Goal: Task Accomplishment & Management: Use online tool/utility

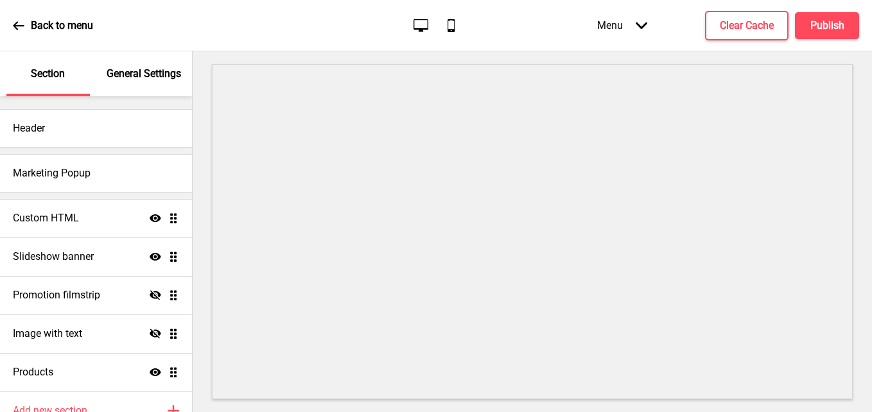
click at [56, 27] on p "Back to menu" at bounding box center [62, 26] width 62 height 14
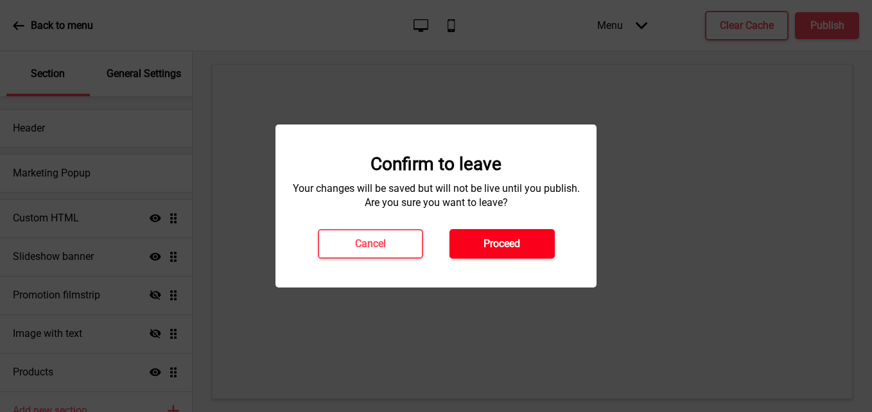
click at [469, 237] on button "Proceed" at bounding box center [501, 244] width 105 height 30
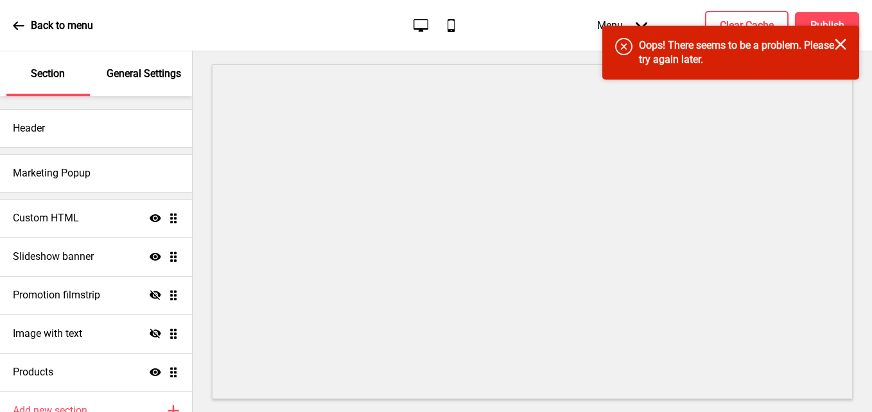
click at [850, 44] on div "Error Oops! There seems to be a problem. Please try again later. Close" at bounding box center [730, 53] width 257 height 54
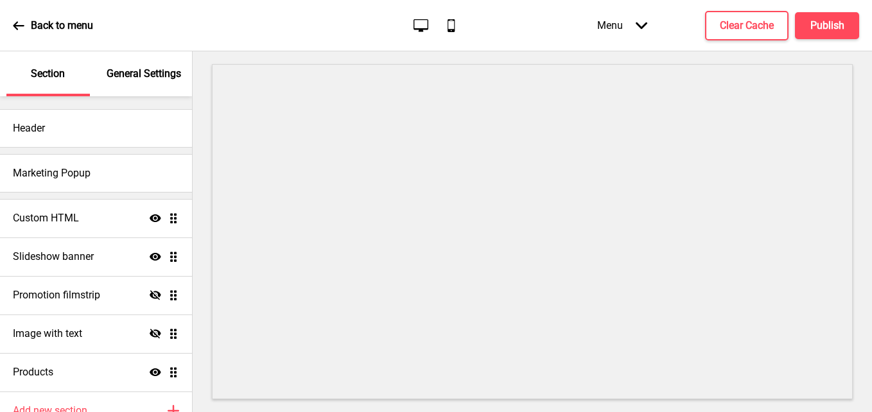
click at [55, 33] on div "Back to menu" at bounding box center [53, 25] width 80 height 35
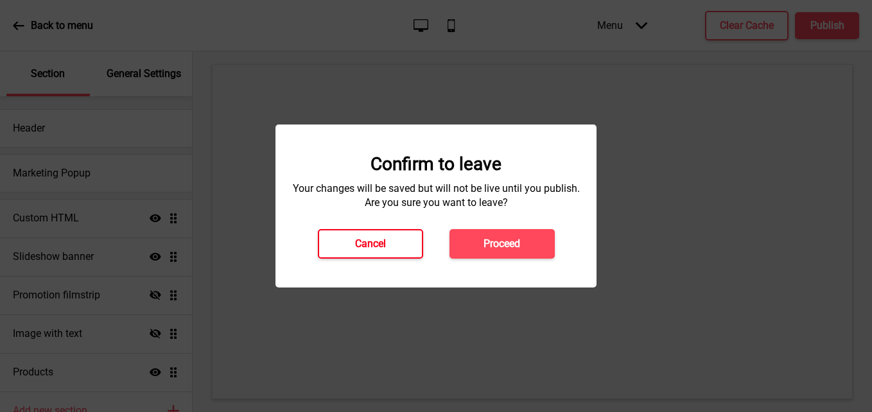
click at [343, 246] on button "Cancel" at bounding box center [370, 244] width 105 height 30
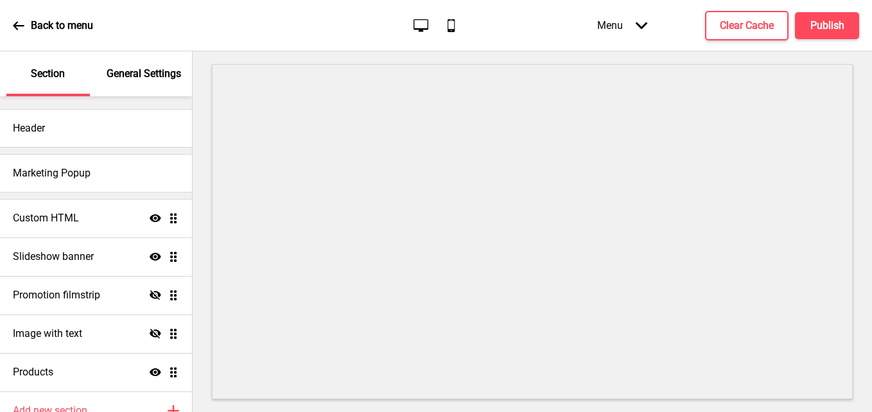
click at [449, 32] on icon "Mobile" at bounding box center [450, 25] width 17 height 17
click at [52, 33] on div "Back to menu" at bounding box center [53, 25] width 80 height 35
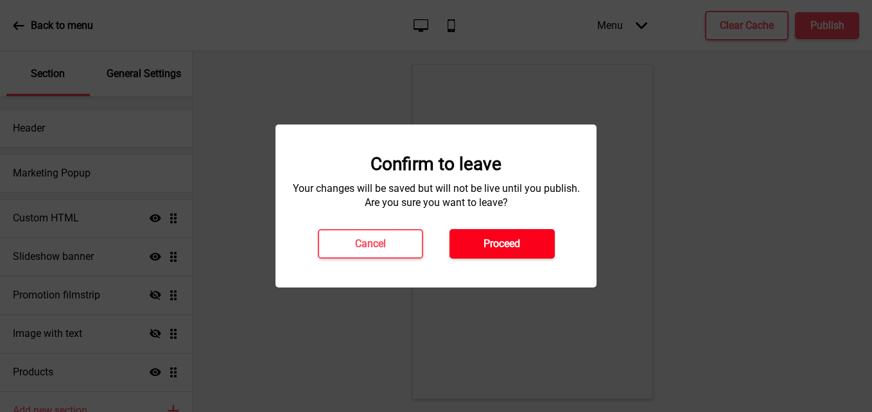
click at [467, 241] on button "Proceed" at bounding box center [501, 244] width 105 height 30
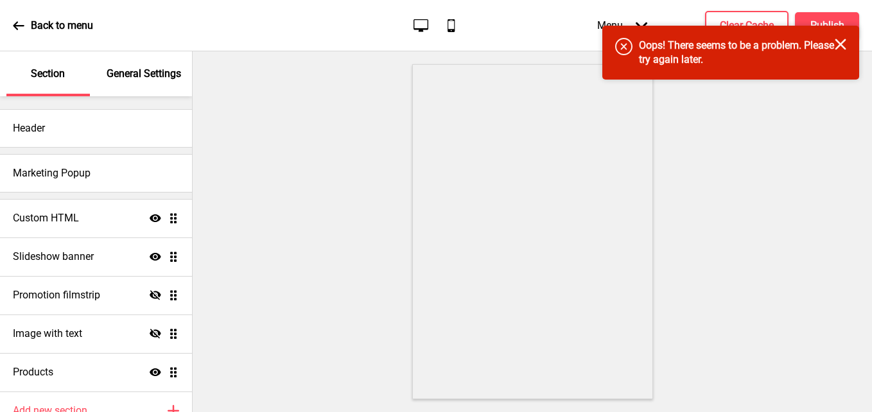
click at [842, 41] on icon "Close" at bounding box center [840, 45] width 12 height 12
